Goal: Information Seeking & Learning: Learn about a topic

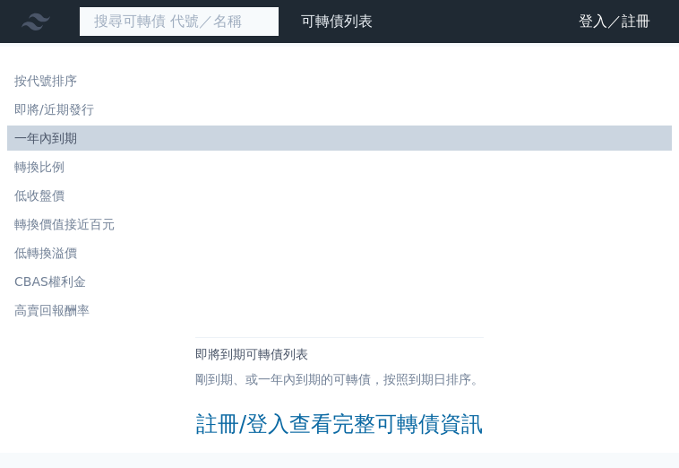
click at [123, 24] on input at bounding box center [179, 21] width 201 height 30
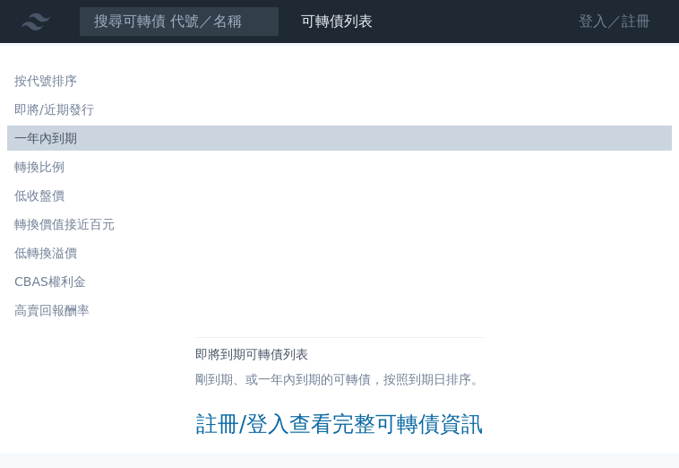
click at [597, 25] on link "登入／註冊" at bounding box center [614, 21] width 100 height 29
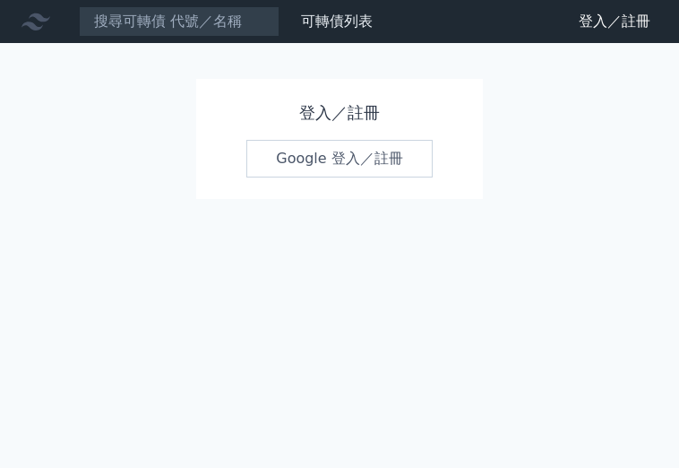
click at [355, 153] on link "Google 登入／註冊" at bounding box center [339, 159] width 186 height 38
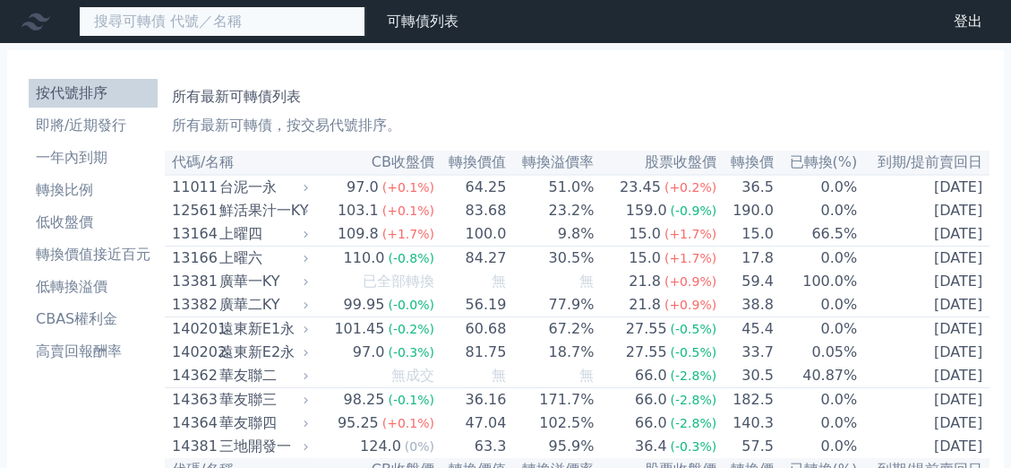
click at [170, 20] on input at bounding box center [222, 21] width 287 height 30
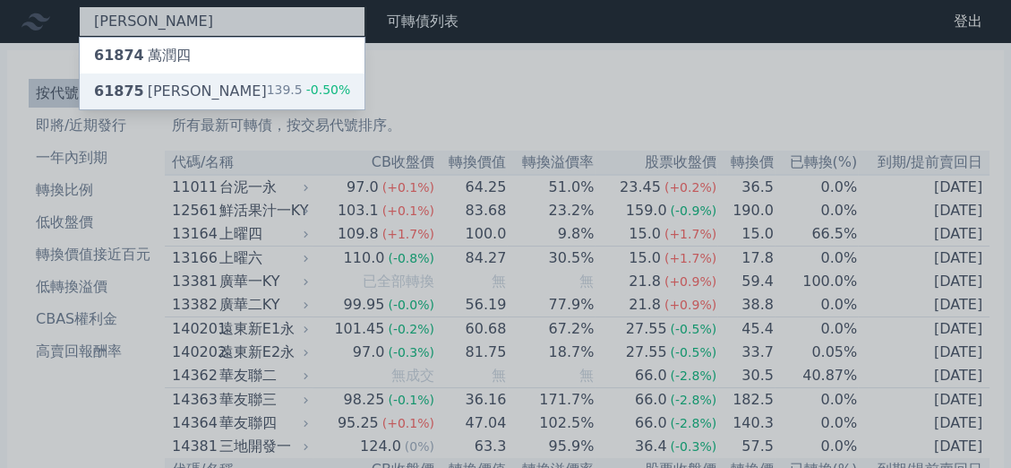
type input "萬潤"
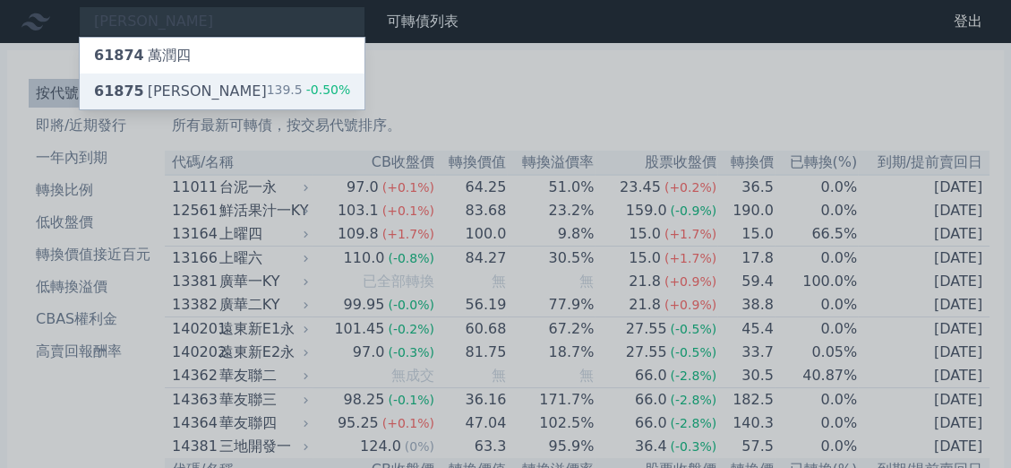
click at [185, 82] on div "61875 萬潤五 139.5 -0.50%" at bounding box center [222, 91] width 285 height 36
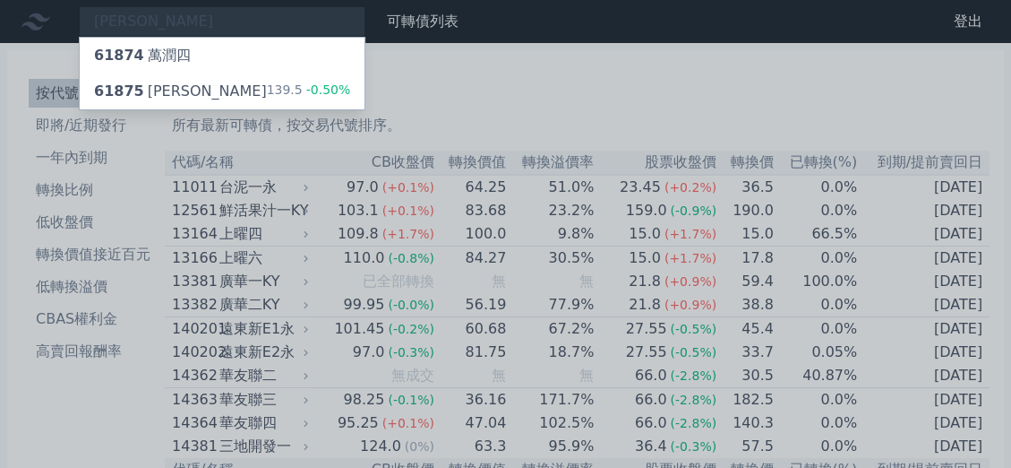
click at [90, 129] on div at bounding box center [505, 234] width 1011 height 468
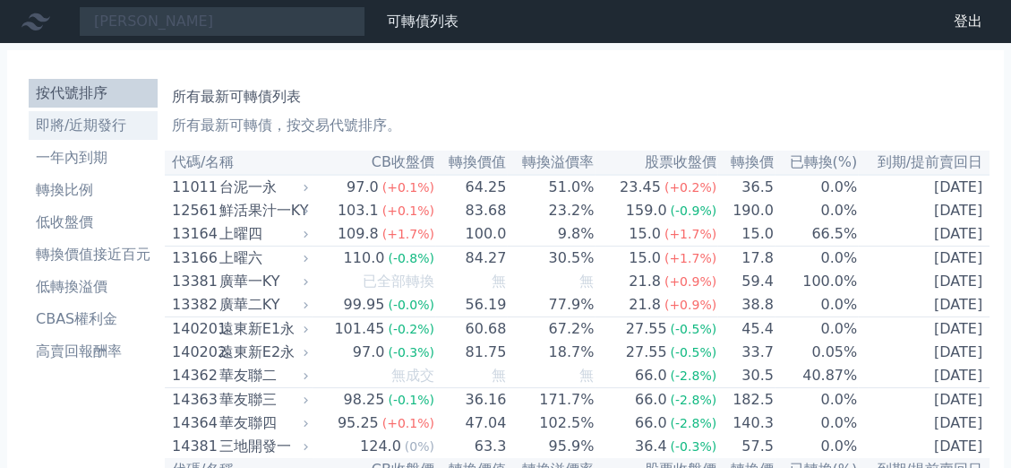
click at [90, 125] on li "即將/近期發行" at bounding box center [93, 125] width 129 height 21
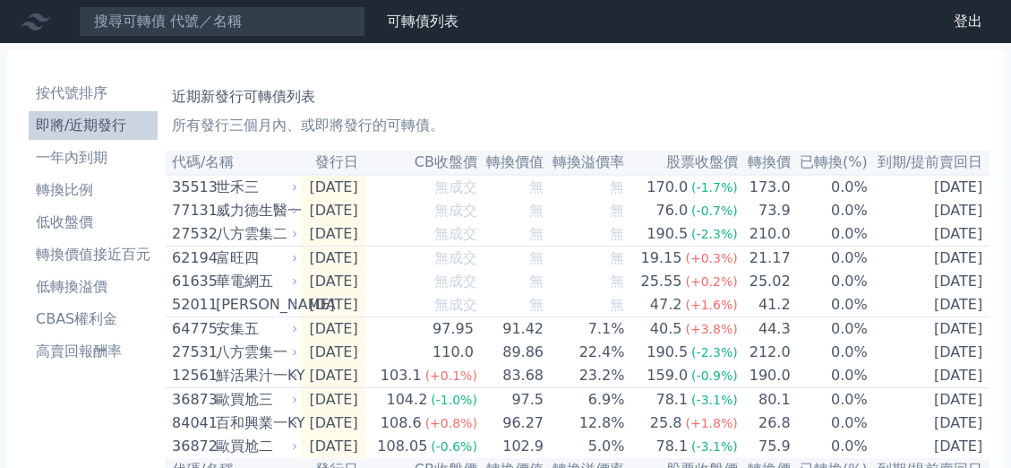
click at [91, 126] on li "即將/近期發行" at bounding box center [93, 125] width 129 height 21
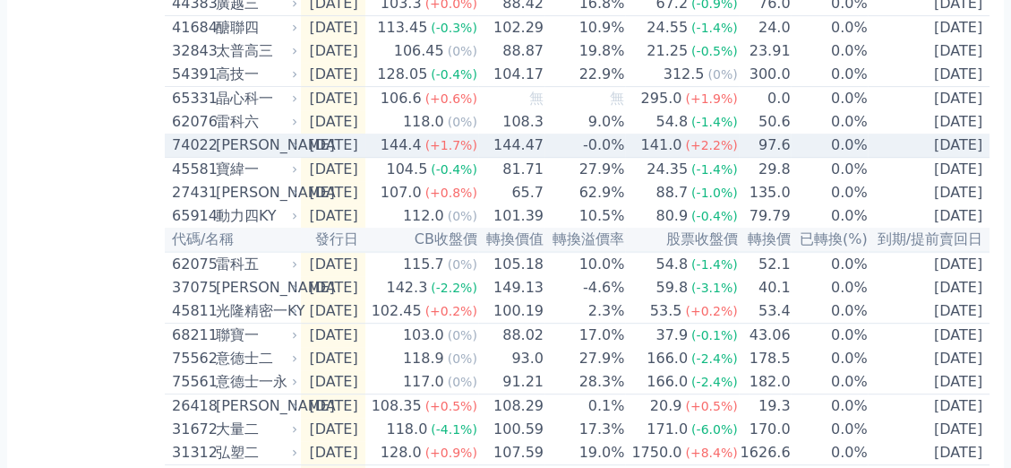
scroll to position [880, 0]
